Goal: Navigation & Orientation: Understand site structure

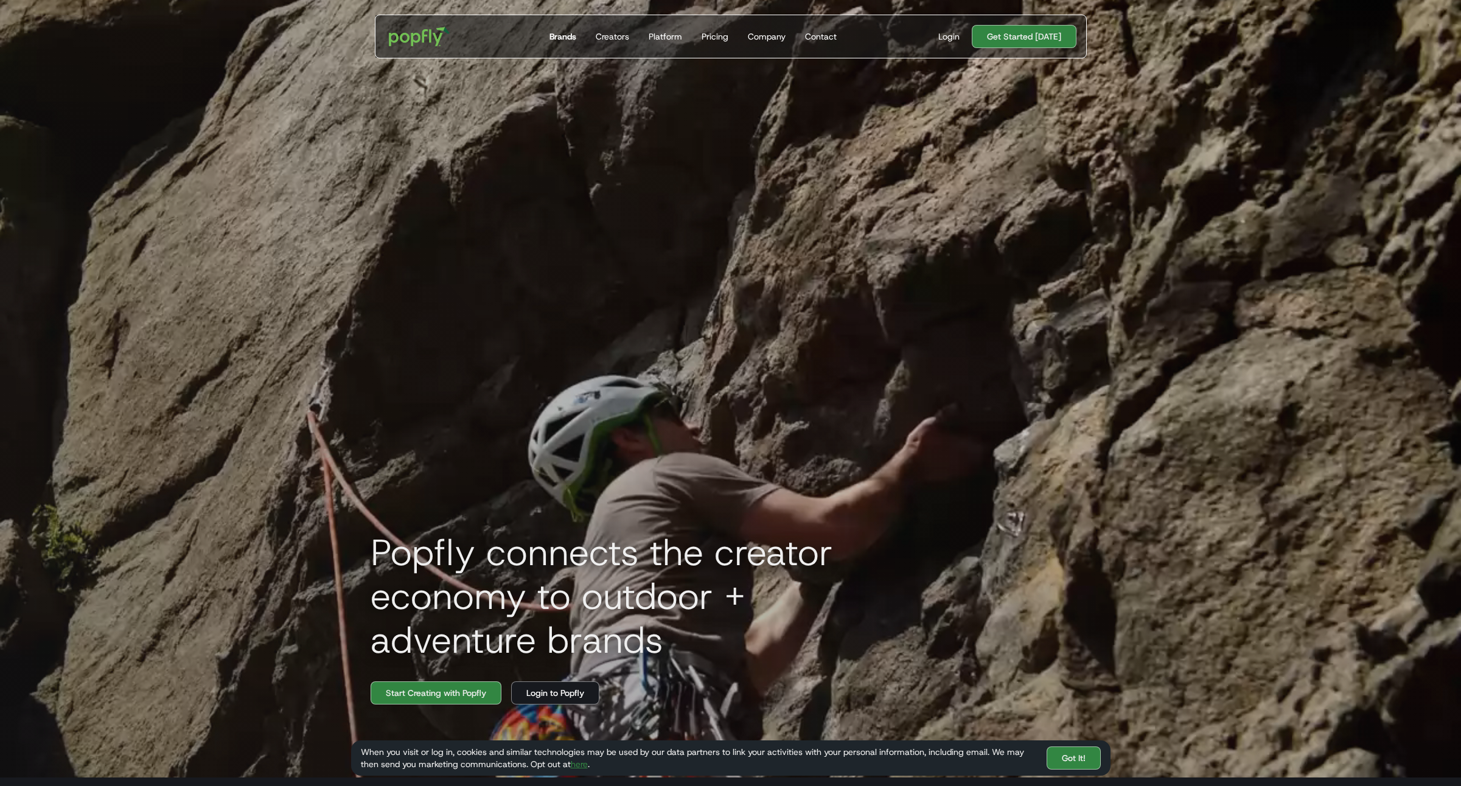
scroll to position [0, 4]
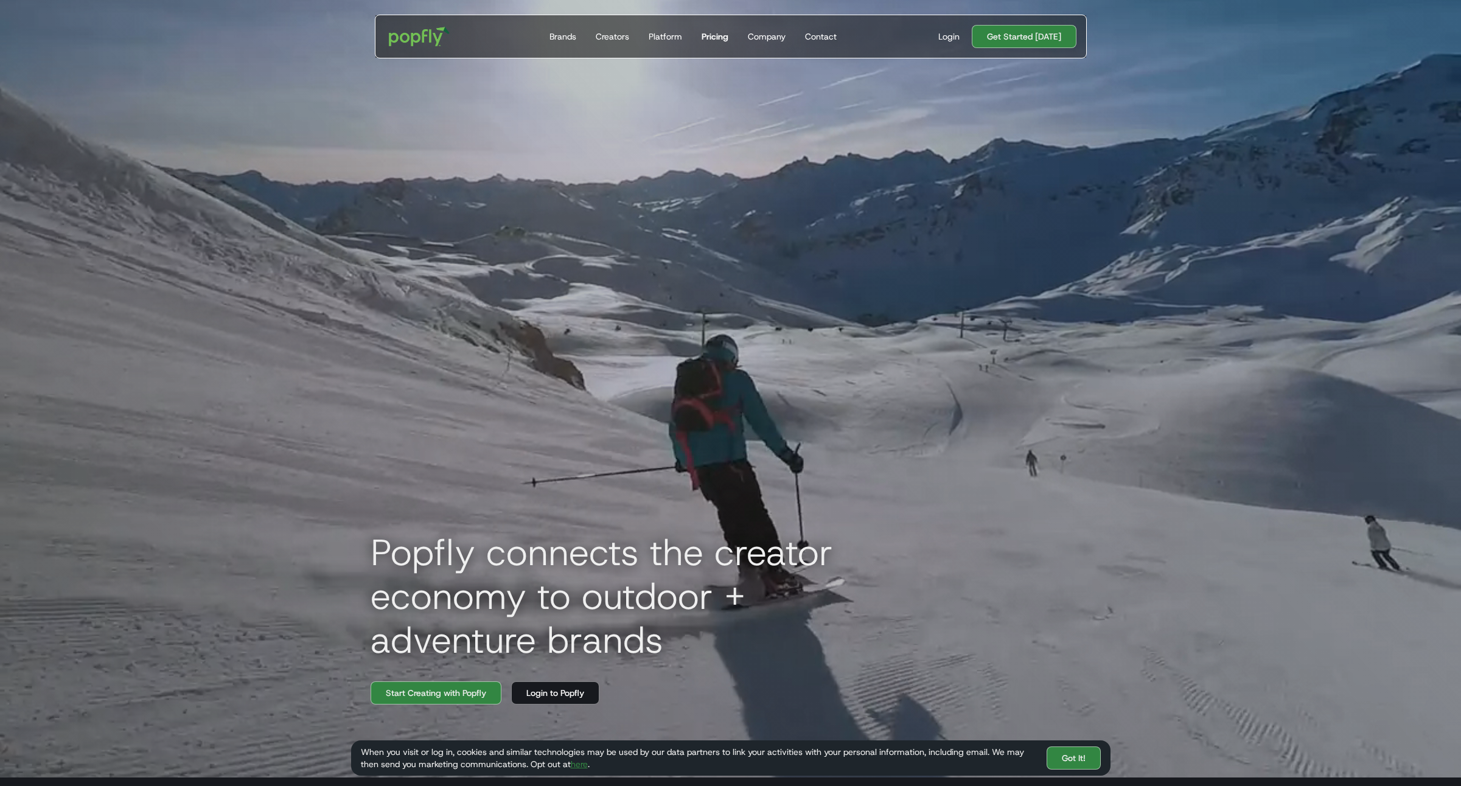
click at [708, 38] on div "Pricing" at bounding box center [715, 36] width 27 height 12
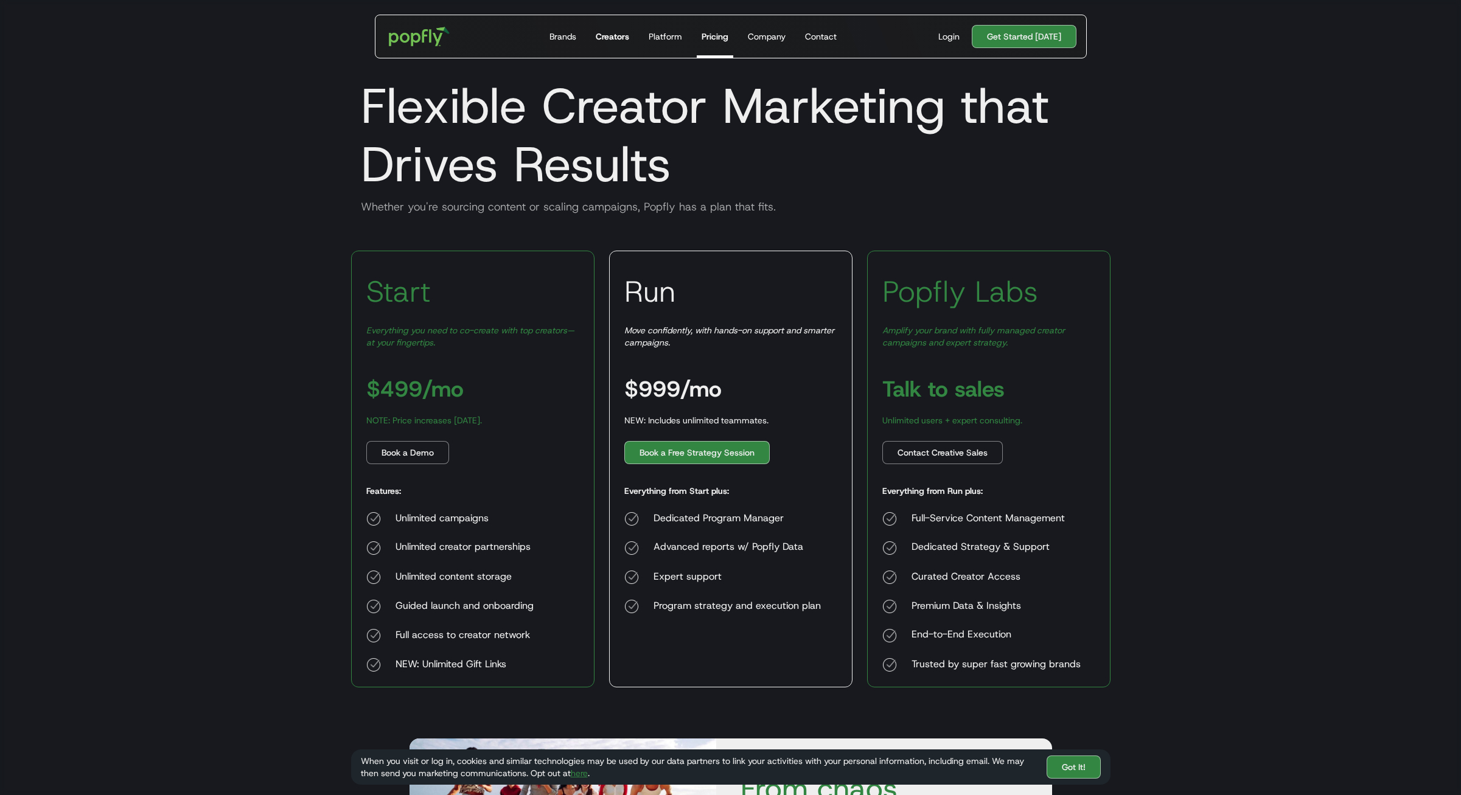
click at [618, 36] on div "Creators" at bounding box center [612, 36] width 33 height 12
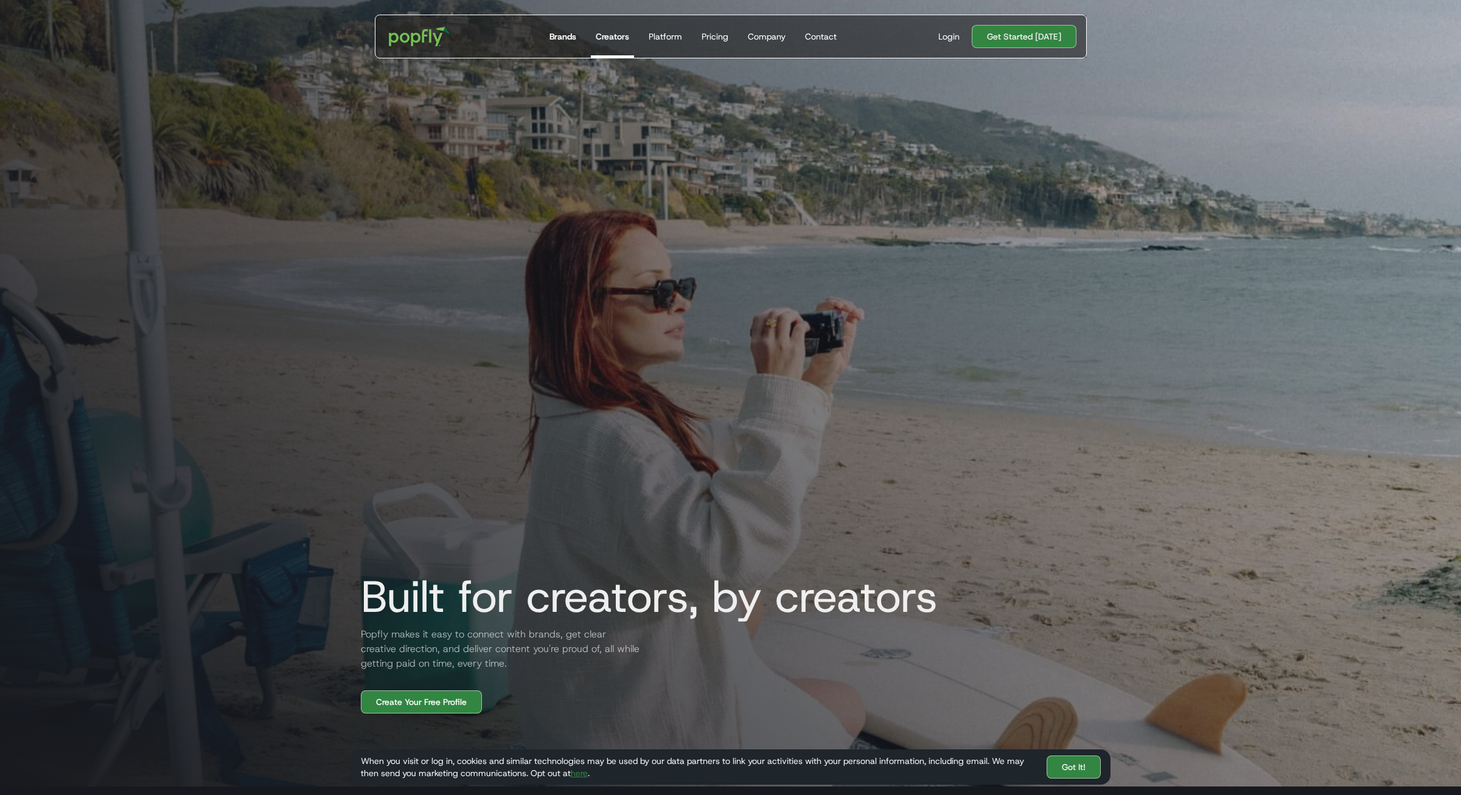
click at [571, 39] on div "Brands" at bounding box center [562, 36] width 27 height 12
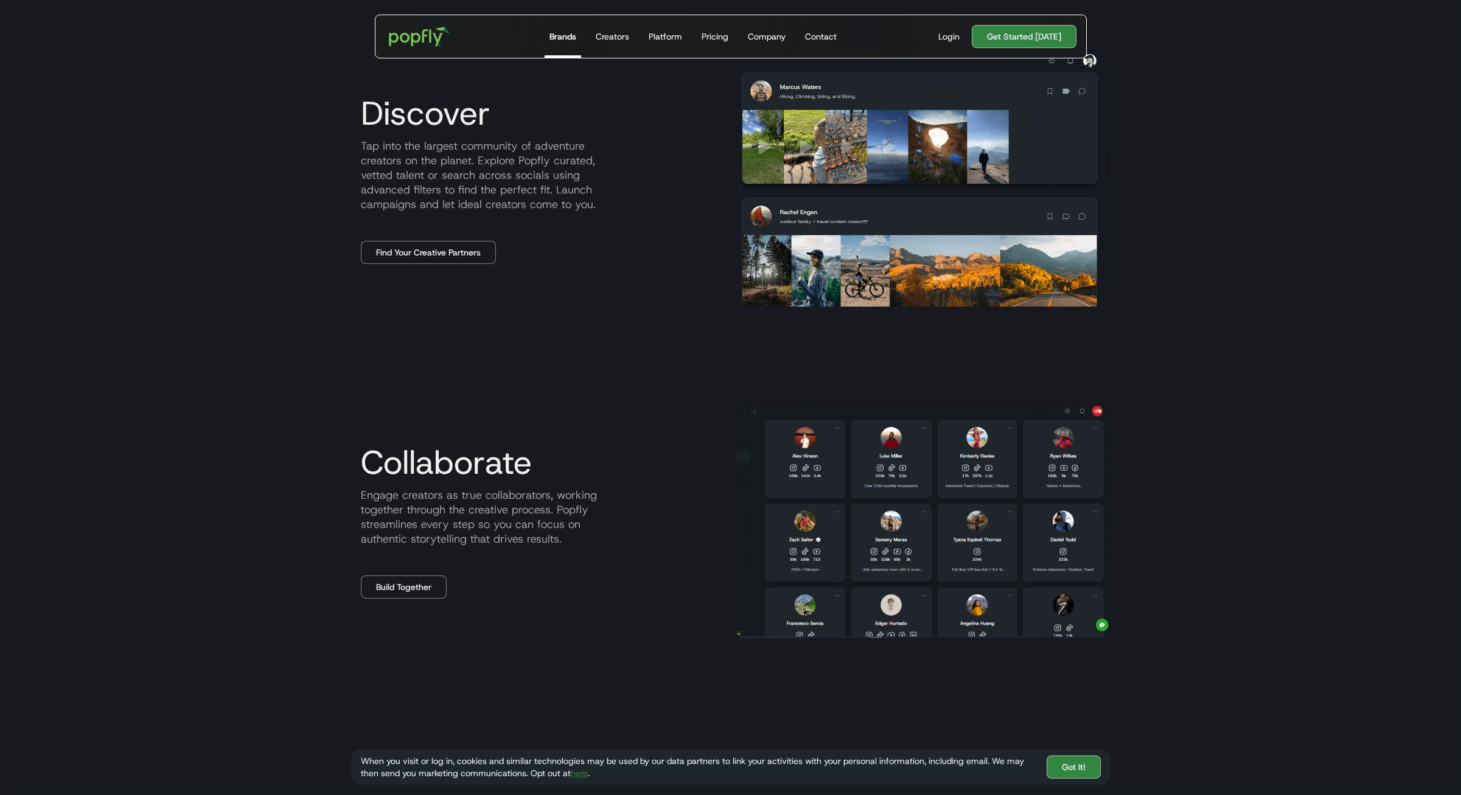
scroll to position [922, 0]
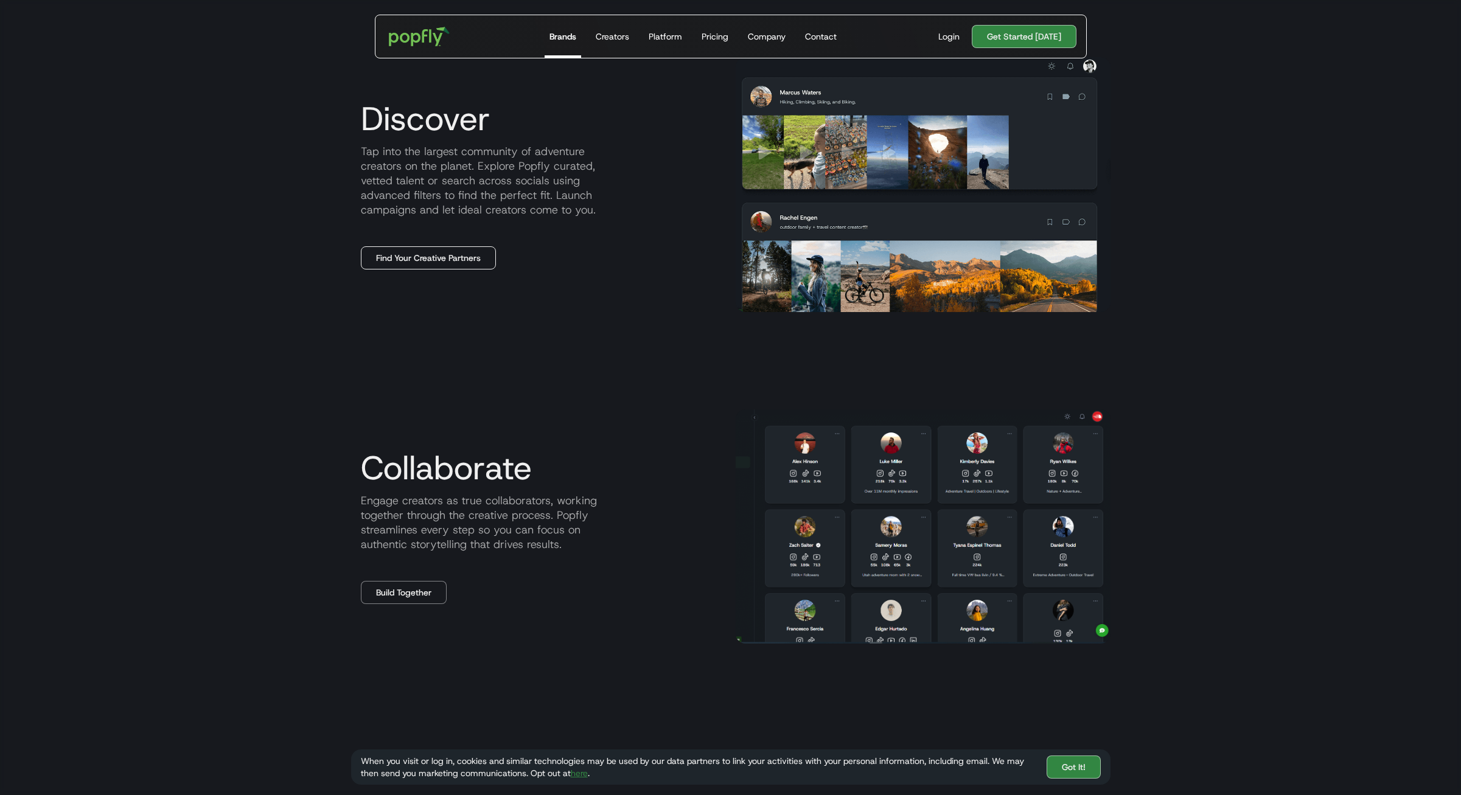
click at [426, 260] on link "Find Your Creative Partners" at bounding box center [428, 257] width 135 height 23
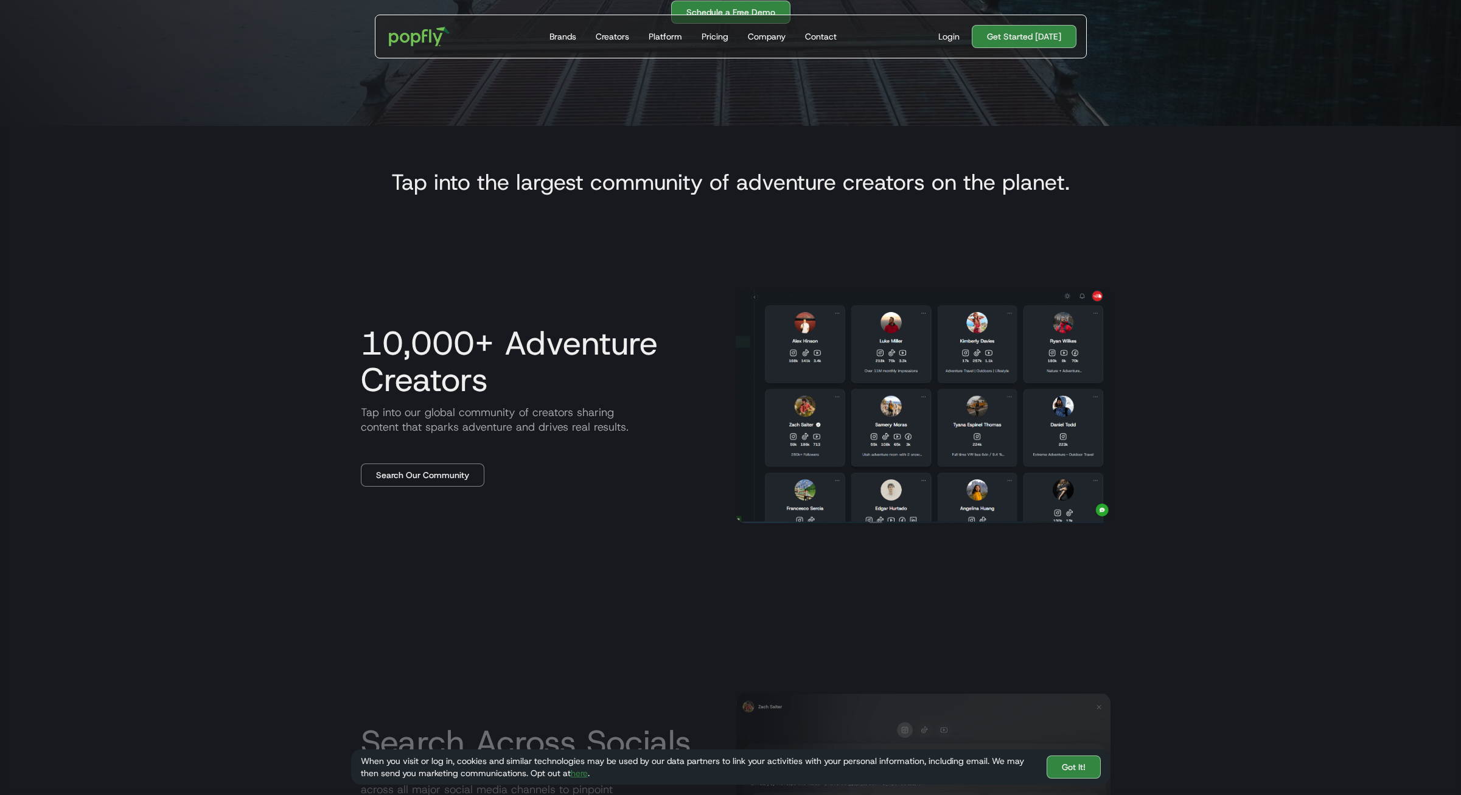
scroll to position [661, 0]
click at [419, 475] on link "Search Our Community" at bounding box center [423, 474] width 124 height 23
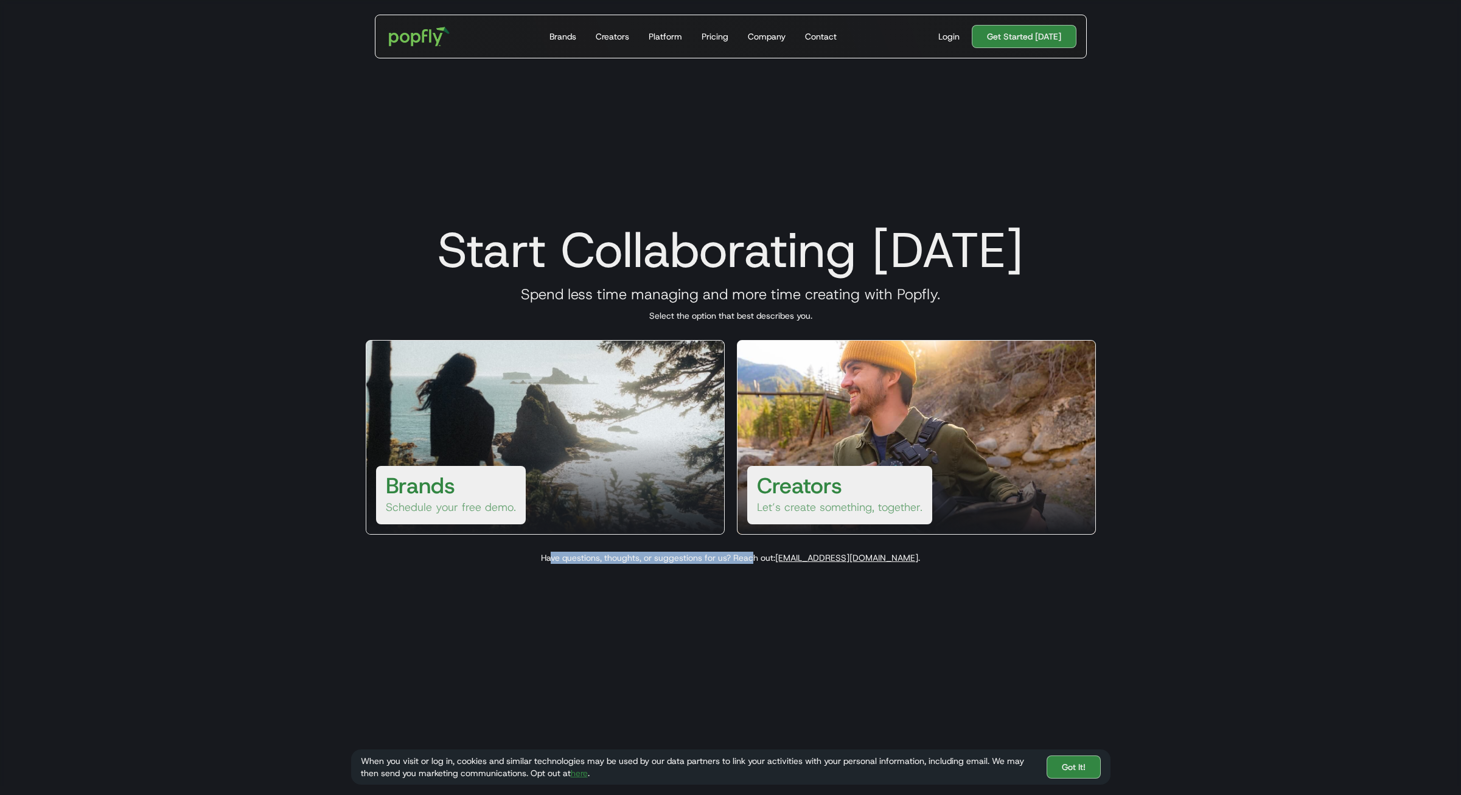
drag, startPoint x: 590, startPoint y: 560, endPoint x: 788, endPoint y: 556, distance: 198.4
click at [788, 556] on p "Have questions, thoughts, or suggestions for us? Reach out: [EMAIL_ADDRESS][DOM…" at bounding box center [730, 558] width 759 height 12
click at [659, 564] on div "Start Collaborating Today Spend less time managing and more time creating with …" at bounding box center [730, 389] width 759 height 361
drag, startPoint x: 646, startPoint y: 557, endPoint x: 715, endPoint y: 560, distance: 68.8
click at [715, 560] on p "Have questions, thoughts, or suggestions for us? Reach out: hello@popfly.com ." at bounding box center [730, 558] width 759 height 12
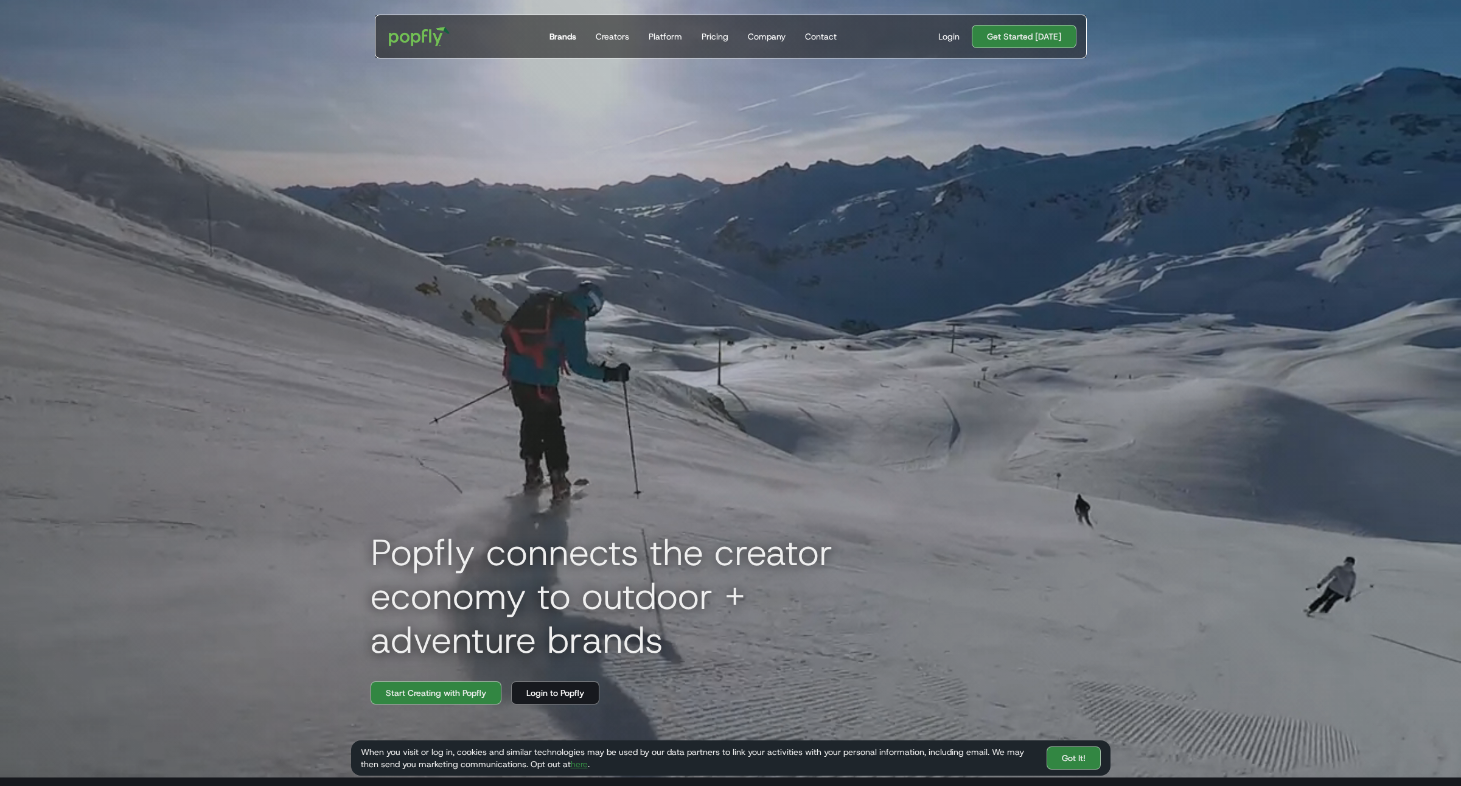
click at [558, 35] on div "Brands" at bounding box center [562, 36] width 27 height 12
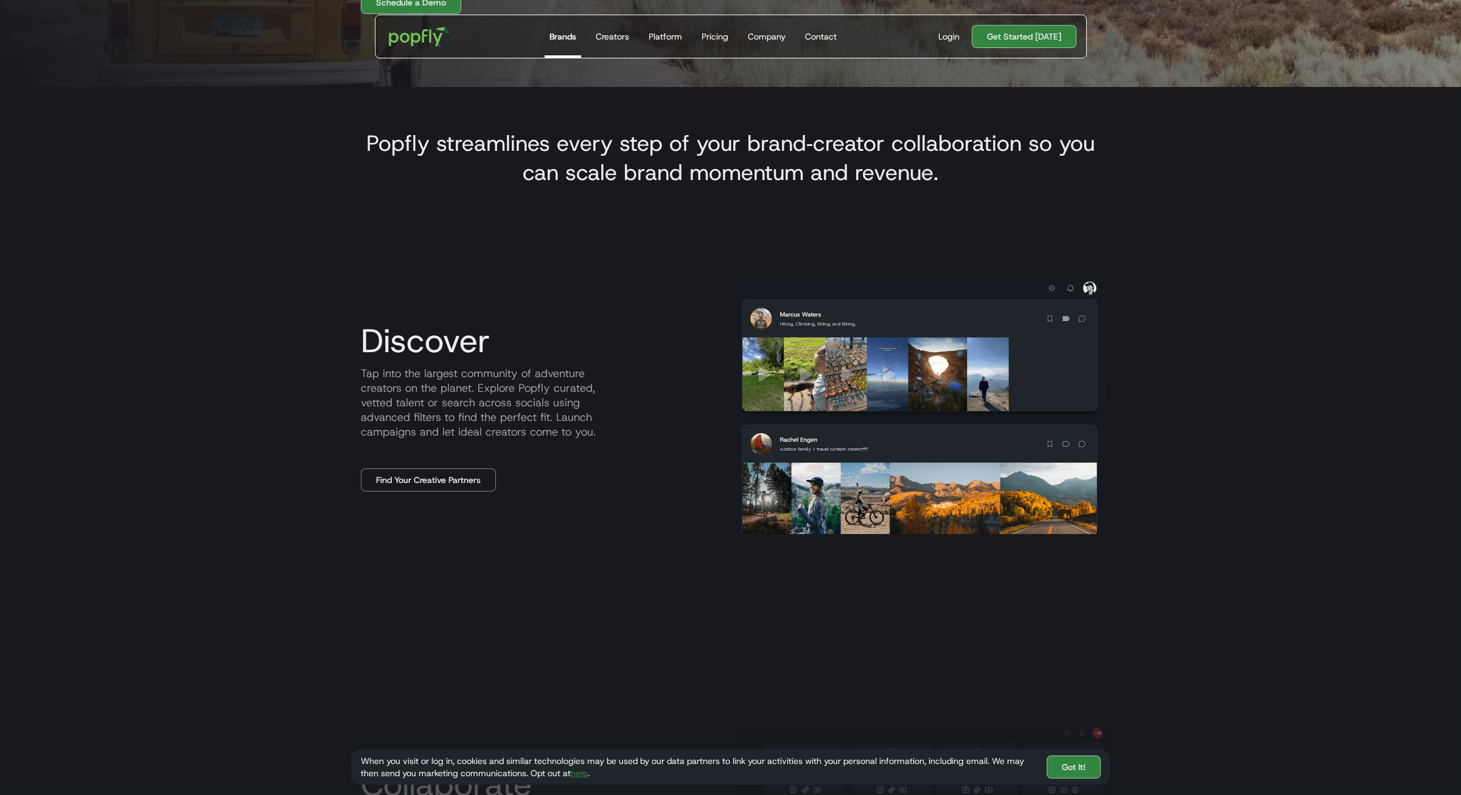
scroll to position [720, 0]
